Goal: Task Accomplishment & Management: Use online tool/utility

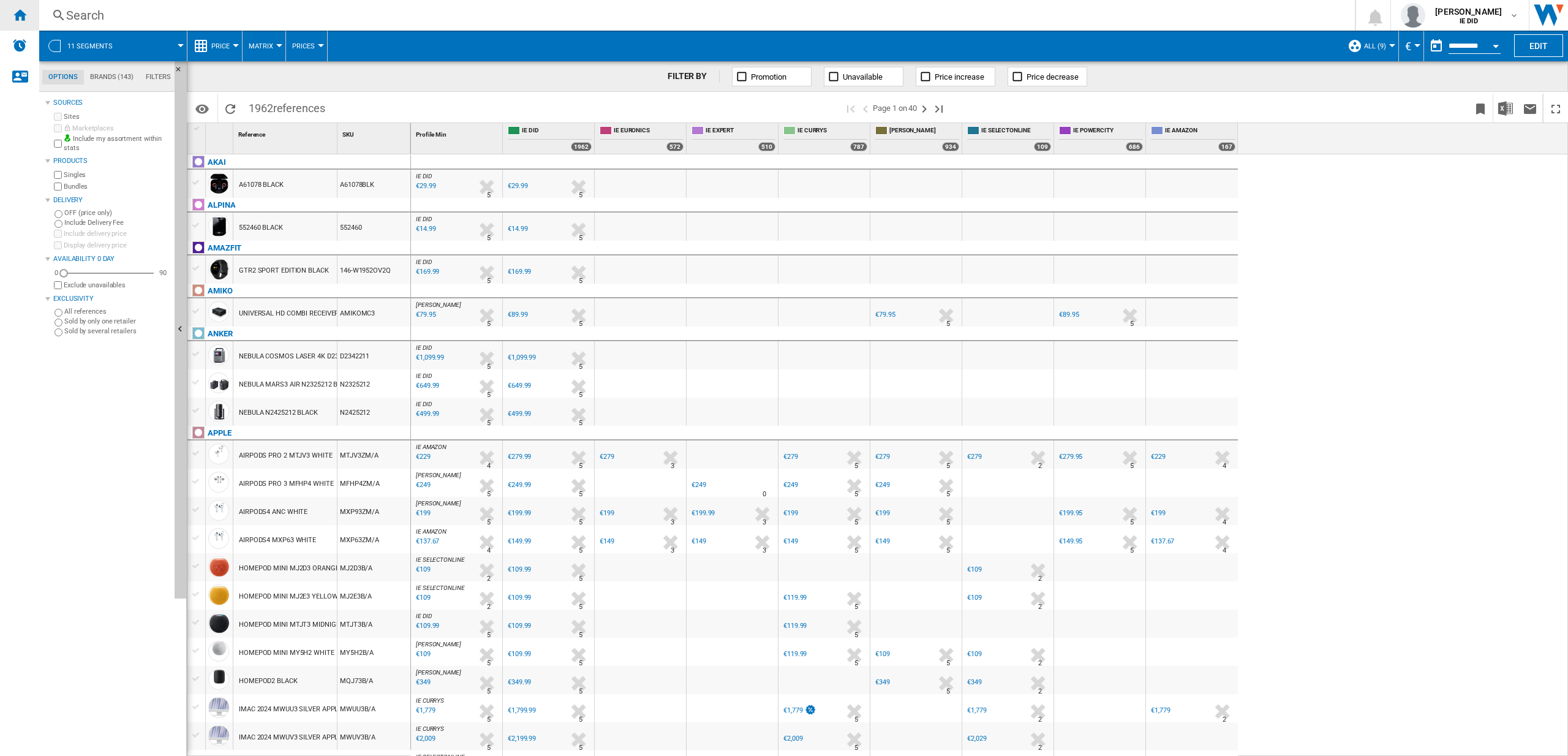
click at [18, 16] on ng-md-icon "Home" at bounding box center [19, 15] width 15 height 15
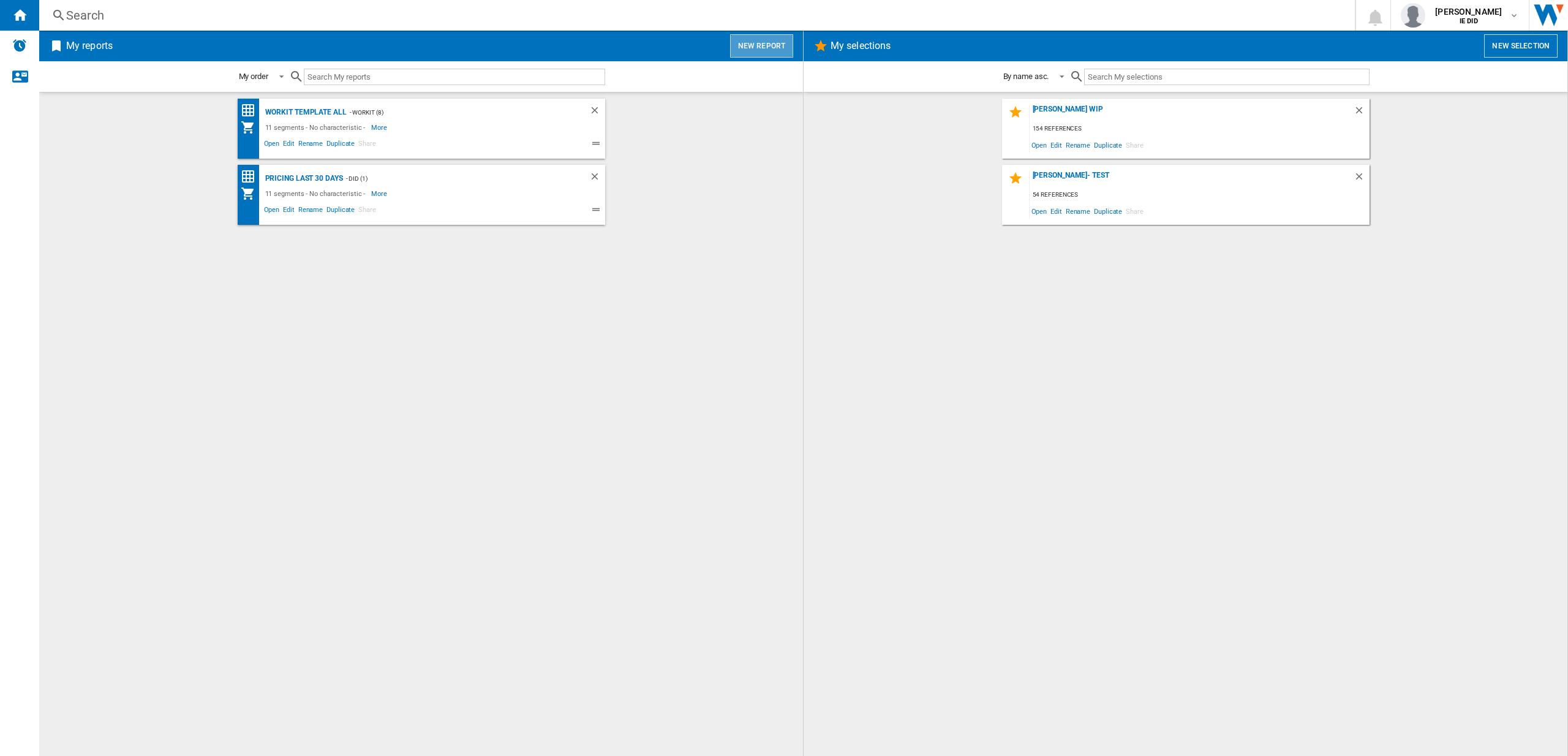
click at [784, 48] on button "New report" at bounding box center [762, 45] width 63 height 23
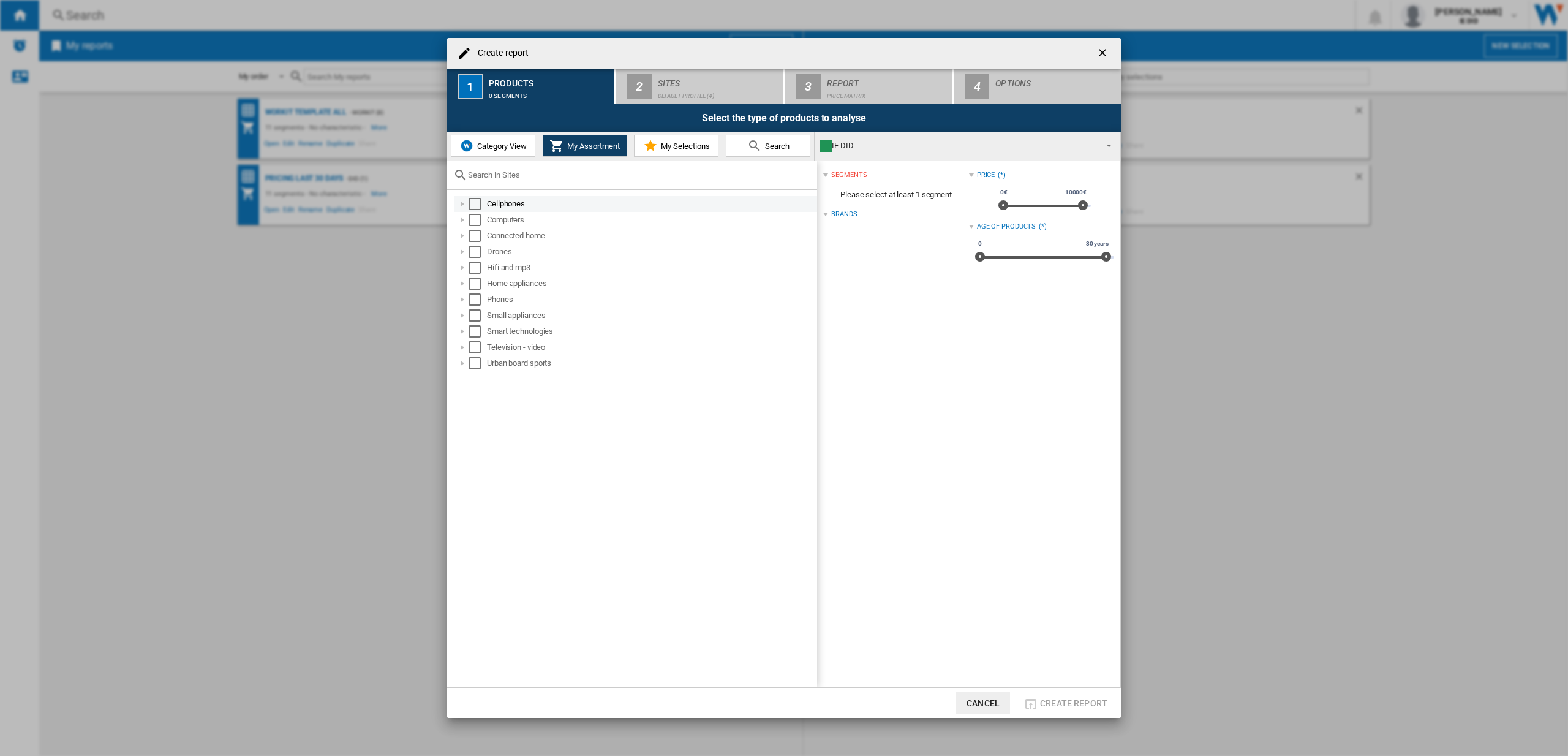
click at [473, 206] on div "Select" at bounding box center [475, 204] width 12 height 12
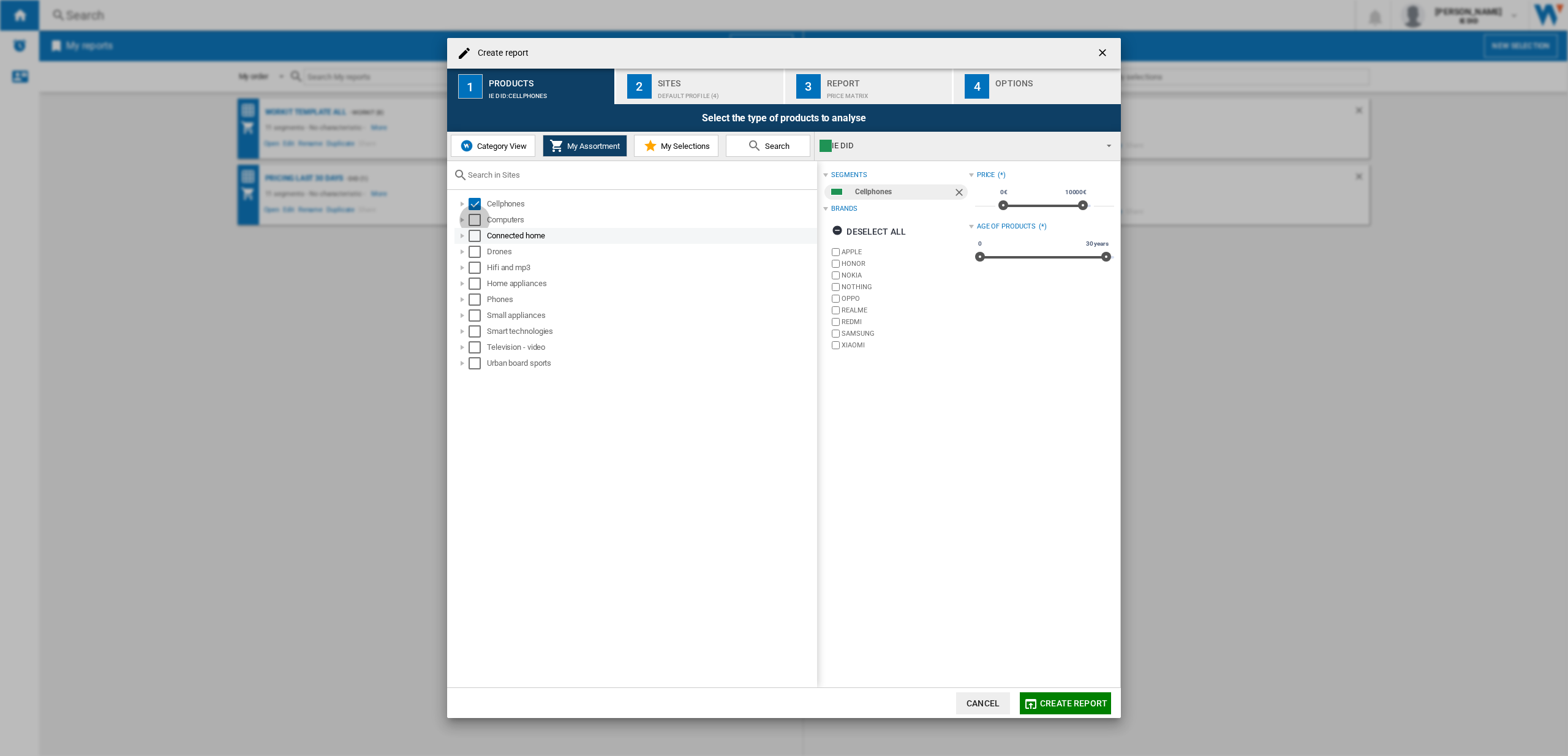
drag, startPoint x: 476, startPoint y: 217, endPoint x: 478, endPoint y: 235, distance: 18.1
click at [476, 217] on div "Select" at bounding box center [475, 219] width 12 height 12
drag, startPoint x: 478, startPoint y: 237, endPoint x: 478, endPoint y: 256, distance: 19.0
click at [478, 237] on div "Select" at bounding box center [475, 236] width 12 height 12
click at [478, 256] on div "Select" at bounding box center [475, 252] width 12 height 12
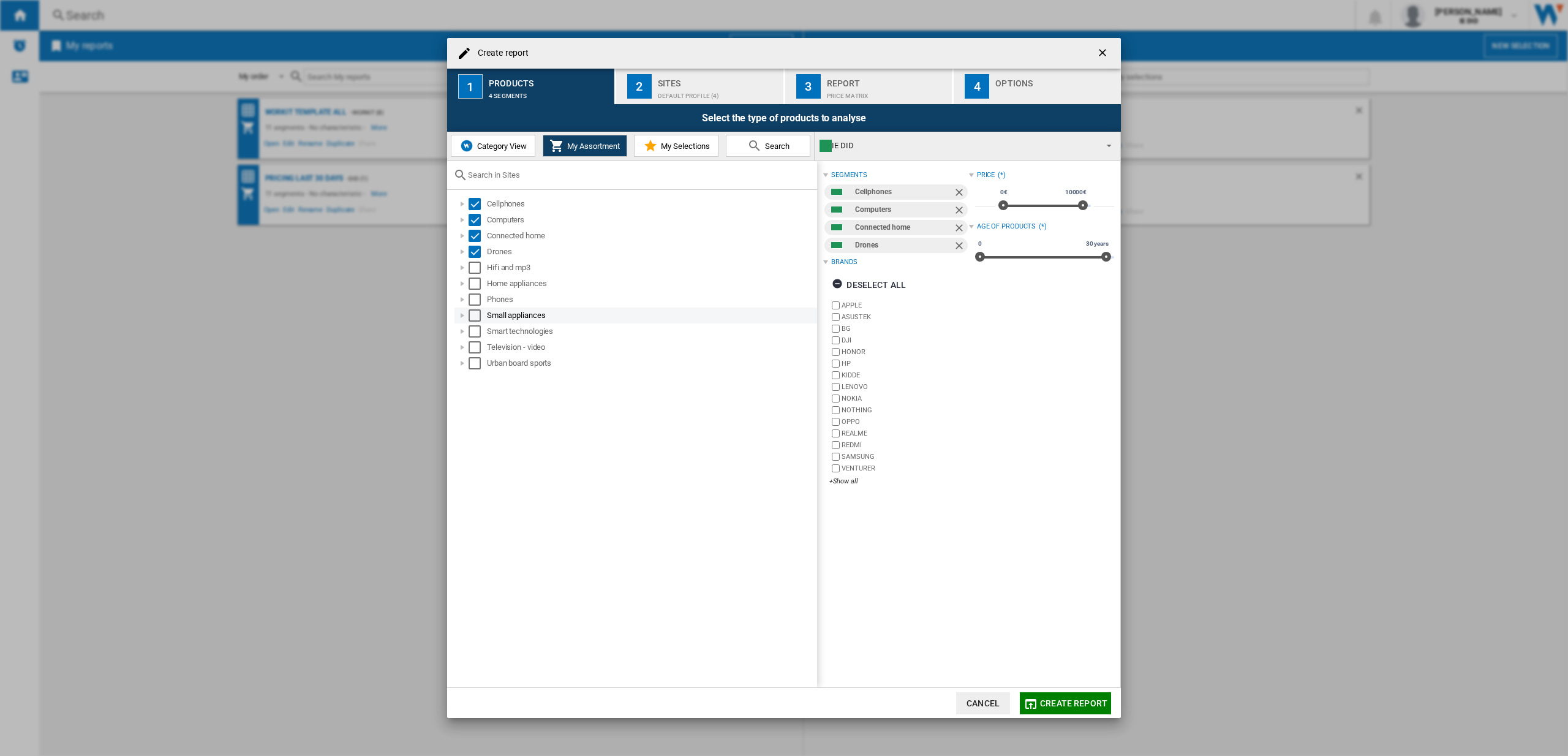
drag, startPoint x: 477, startPoint y: 270, endPoint x: 476, endPoint y: 317, distance: 47.0
click at [477, 270] on div "Select" at bounding box center [475, 267] width 12 height 12
click at [476, 289] on div "Home appliances" at bounding box center [635, 284] width 362 height 16
click at [476, 301] on div "Select" at bounding box center [475, 299] width 12 height 12
drag, startPoint x: 476, startPoint y: 283, endPoint x: 476, endPoint y: 313, distance: 30.0
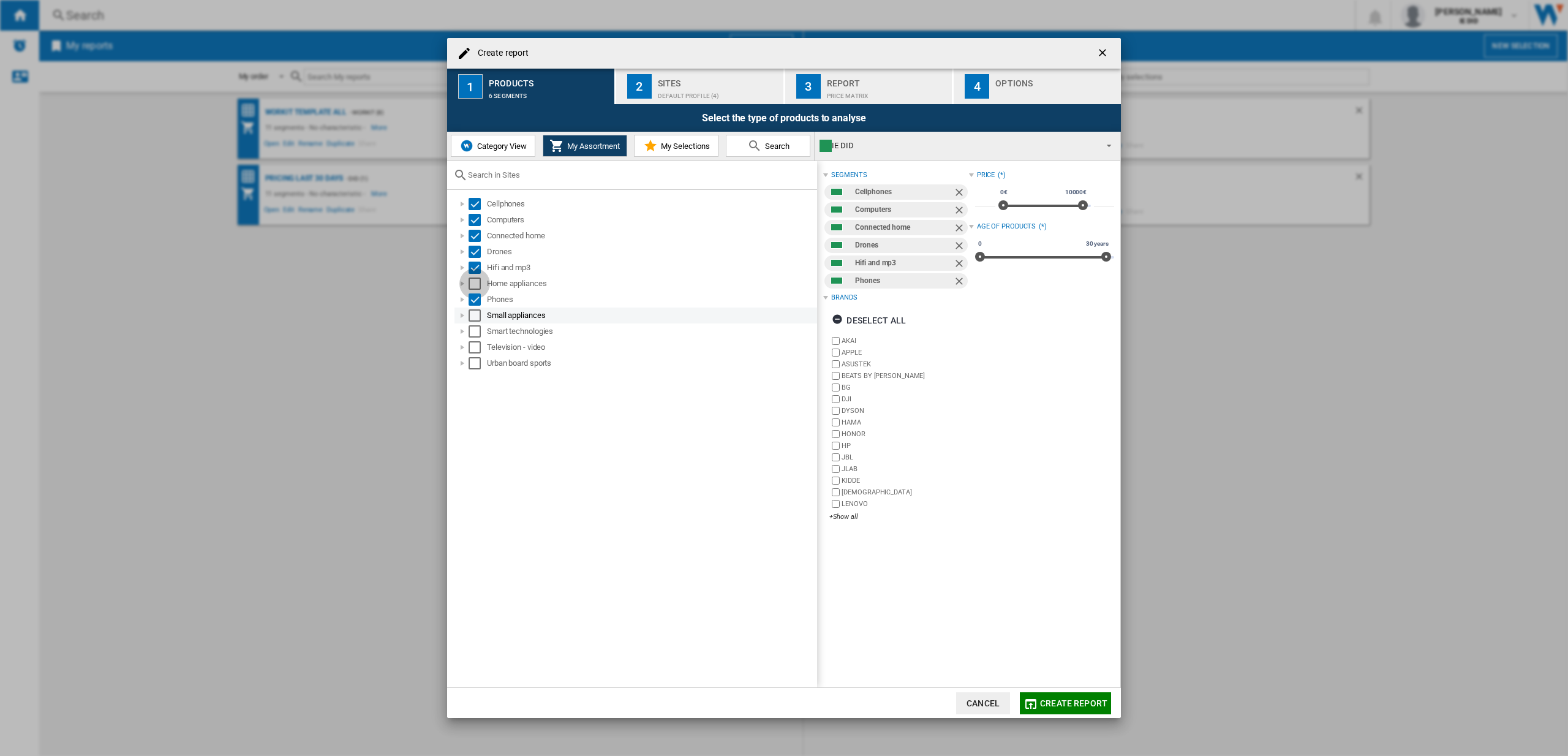
click at [476, 283] on div "Select" at bounding box center [475, 284] width 12 height 12
drag, startPoint x: 476, startPoint y: 315, endPoint x: 478, endPoint y: 334, distance: 19.1
click at [476, 315] on div "Select" at bounding box center [475, 315] width 12 height 12
drag, startPoint x: 478, startPoint y: 334, endPoint x: 479, endPoint y: 345, distance: 11.0
click at [478, 334] on div "Select" at bounding box center [475, 332] width 12 height 12
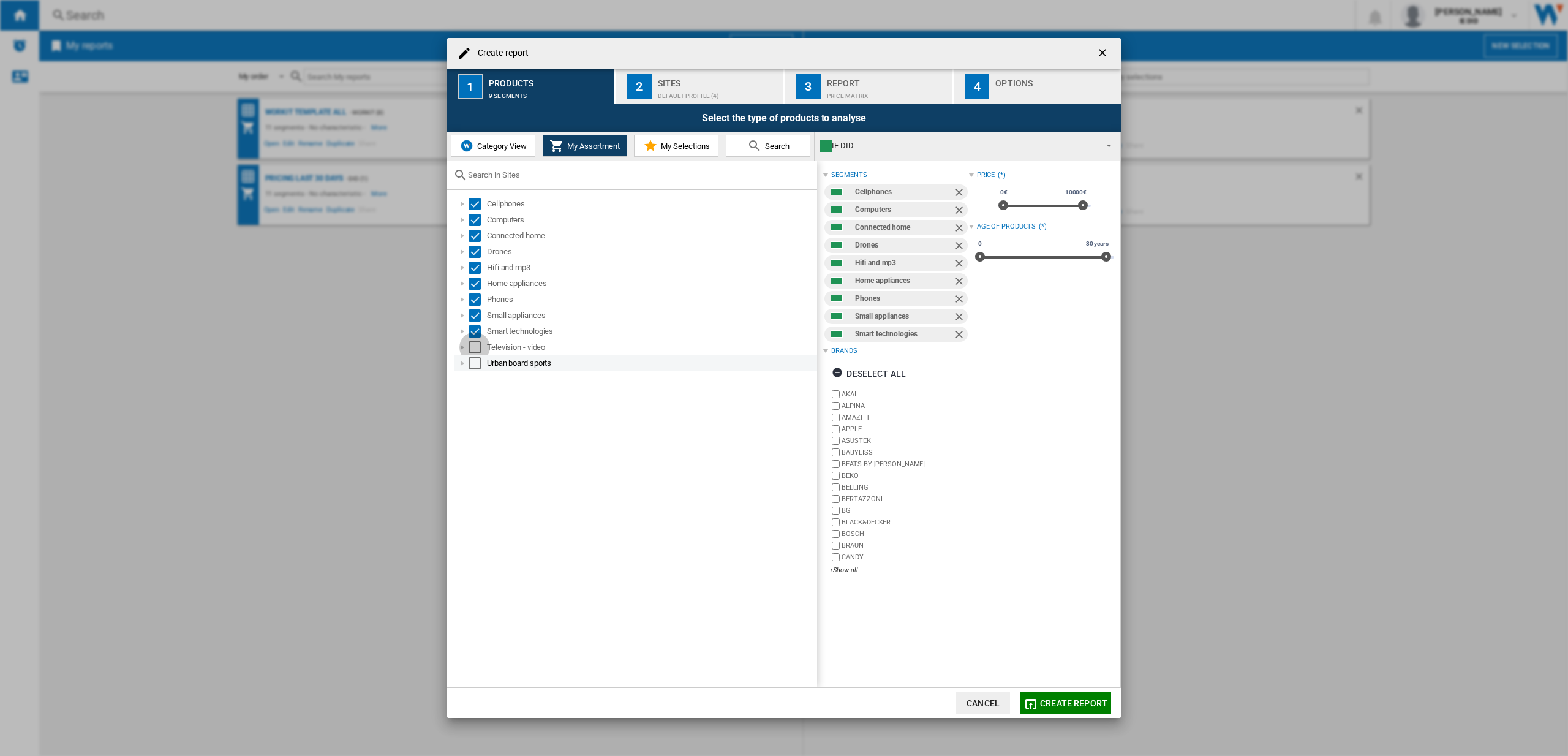
drag, startPoint x: 478, startPoint y: 351, endPoint x: 476, endPoint y: 364, distance: 13.2
click at [478, 351] on div "Select" at bounding box center [475, 347] width 12 height 12
click at [480, 363] on div "Select" at bounding box center [475, 363] width 12 height 12
click at [703, 83] on div "Sites" at bounding box center [718, 80] width 121 height 13
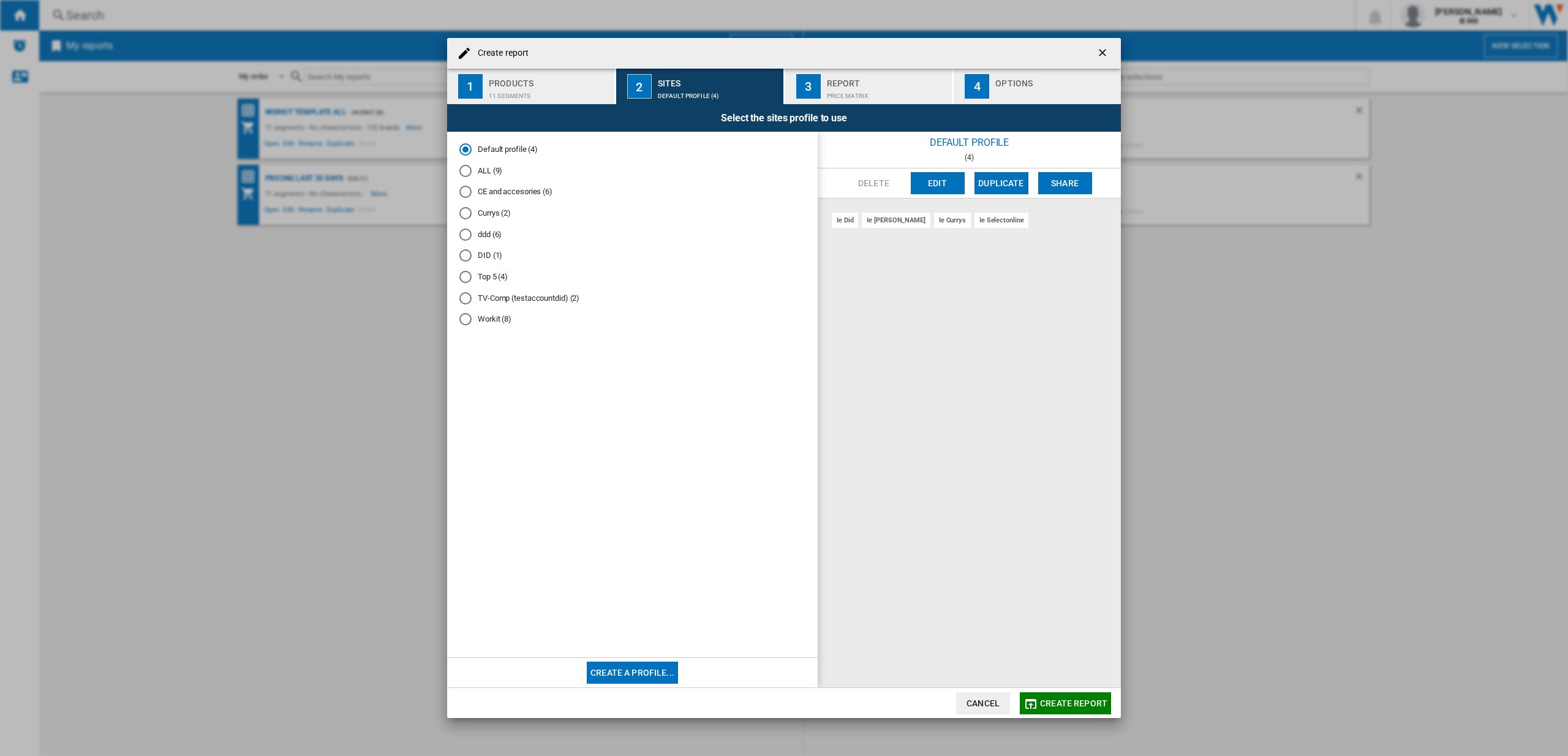
click at [471, 171] on div "ALL (9)" at bounding box center [465, 171] width 12 height 12
click at [1055, 699] on span "Create report" at bounding box center [1074, 703] width 68 height 9
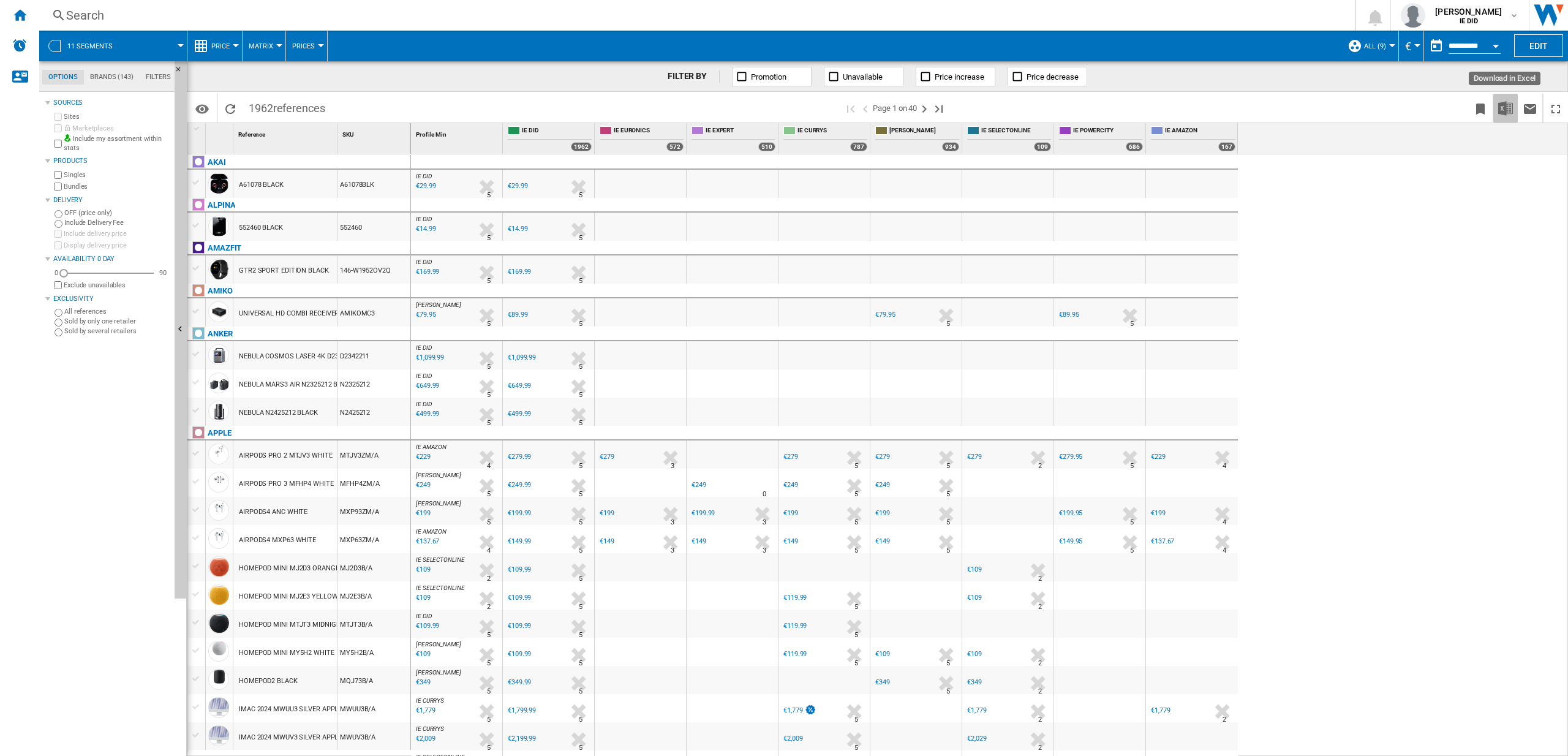
click at [1507, 110] on img "Download in Excel" at bounding box center [1505, 108] width 15 height 15
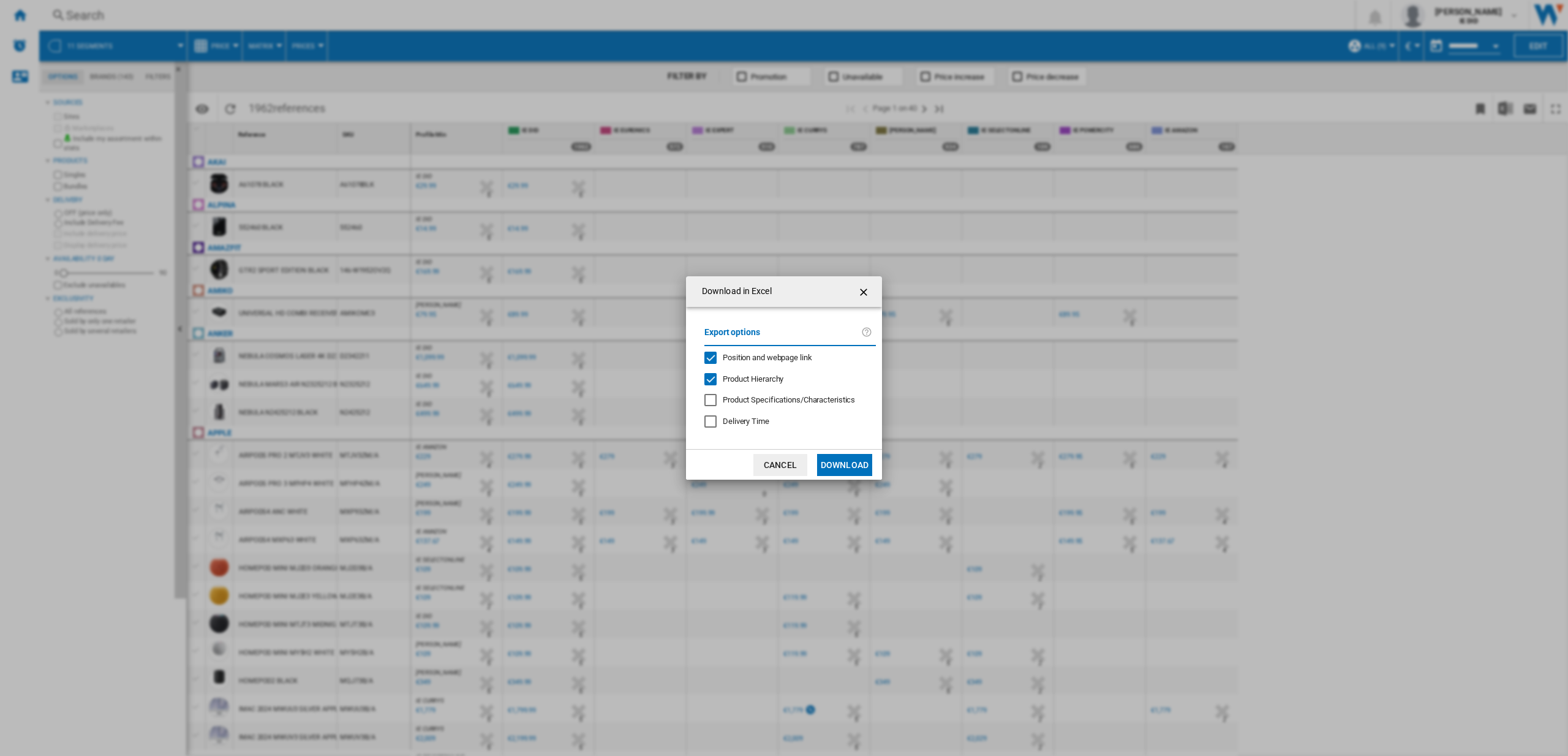
drag, startPoint x: 845, startPoint y: 468, endPoint x: 873, endPoint y: 431, distance: 46.4
click at [845, 468] on button "Download" at bounding box center [845, 465] width 55 height 22
